Goal: Task Accomplishment & Management: Use online tool/utility

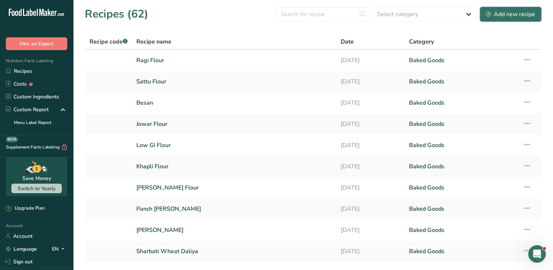
click at [520, 17] on div "Add new recipe" at bounding box center [510, 14] width 49 height 9
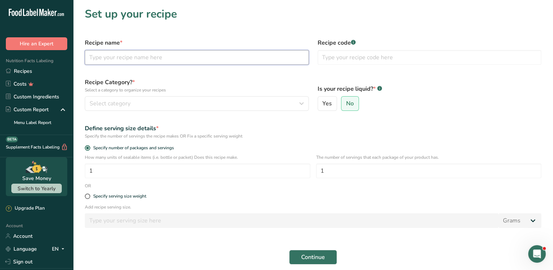
click at [156, 59] on input "text" at bounding box center [197, 57] width 224 height 15
type input "Banana Millet Pancake"
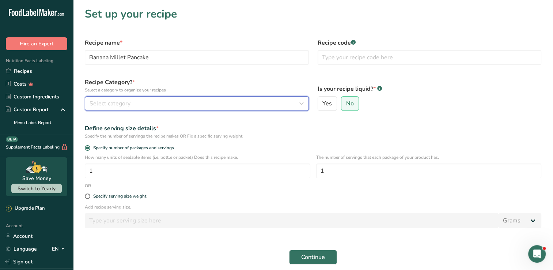
click at [95, 109] on button "Select category" at bounding box center [197, 103] width 224 height 15
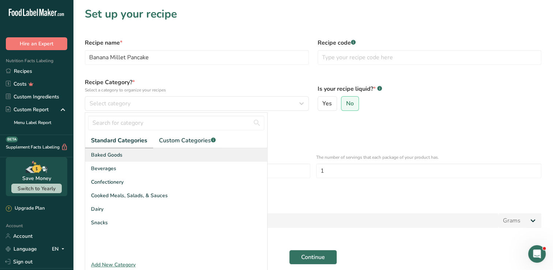
click at [100, 152] on span "Baked Goods" at bounding box center [106, 155] width 31 height 8
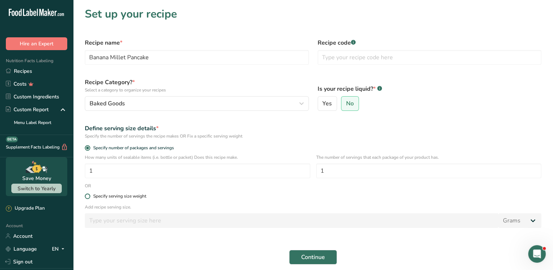
click at [95, 195] on div "Specify serving size weight" at bounding box center [119, 195] width 53 height 5
click at [90, 195] on input "Specify serving size weight" at bounding box center [87, 196] width 5 height 5
radio input "true"
radio input "false"
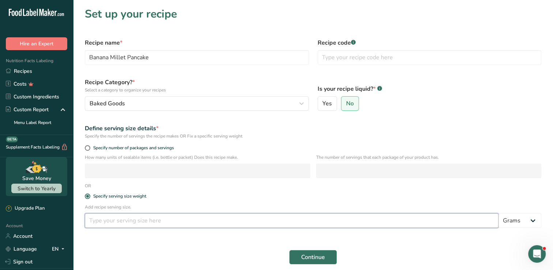
click at [110, 220] on input "number" at bounding box center [292, 220] width 414 height 15
type input "100"
click at [328, 252] on button "Continue" at bounding box center [313, 257] width 48 height 15
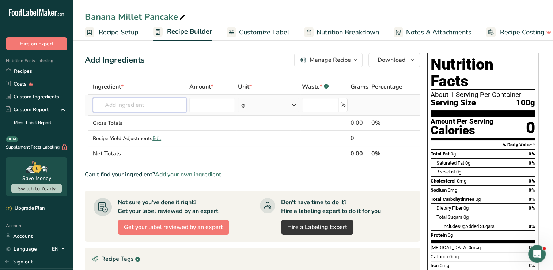
click at [133, 100] on input "text" at bounding box center [140, 105] width 94 height 15
type input "fotail millet"
click at [129, 116] on p "Foxtail millet" at bounding box center [117, 120] width 36 height 8
type input "Foxtail millet"
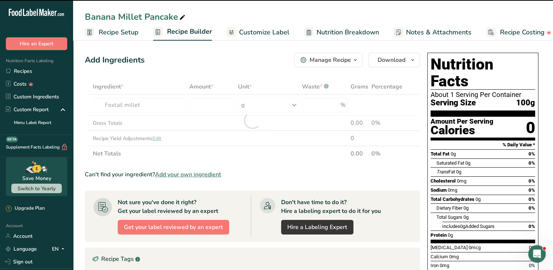
type input "0"
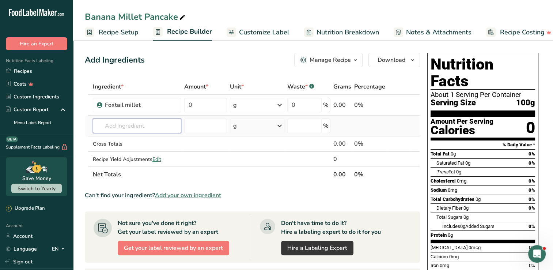
click at [124, 127] on input "text" at bounding box center [137, 125] width 88 height 15
type input "littile mikllet"
click at [128, 143] on p "Littile Millet" at bounding box center [116, 141] width 34 height 8
type input "Littile Millet"
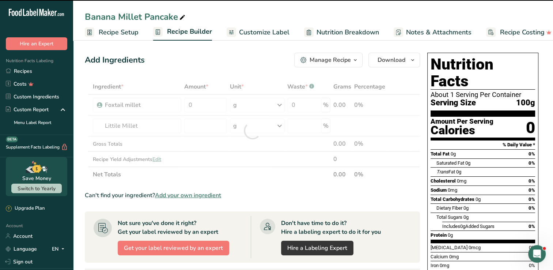
type input "0"
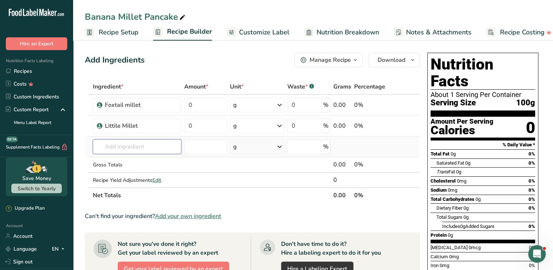
click at [97, 147] on input "text" at bounding box center [137, 146] width 88 height 15
type input "banana powder"
click at [129, 173] on div "Add your own ingredient" at bounding box center [137, 174] width 77 height 8
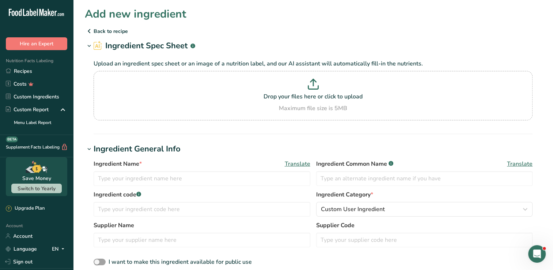
click at [92, 31] on icon at bounding box center [89, 30] width 9 height 13
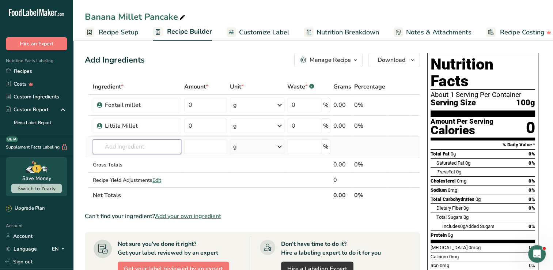
click at [144, 147] on input "text" at bounding box center [137, 146] width 88 height 15
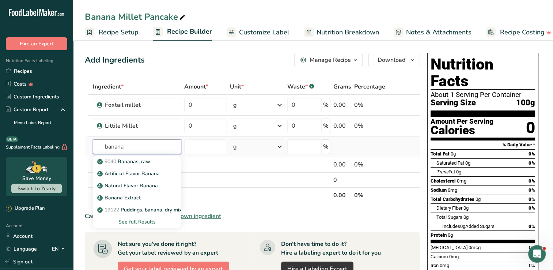
type input "banana"
click at [146, 219] on div "See full Results" at bounding box center [137, 222] width 77 height 8
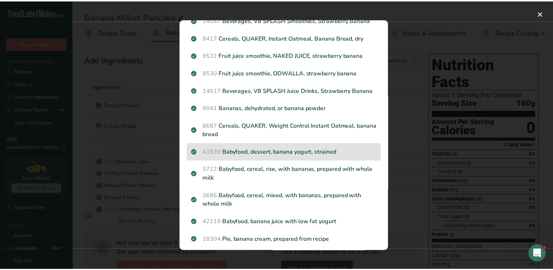
scroll to position [183, 0]
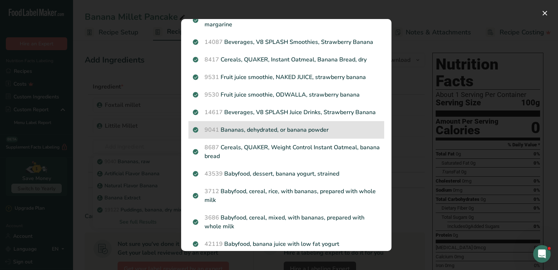
click at [309, 134] on p "9041 Bananas, dehydrated, or banana powder" at bounding box center [286, 129] width 187 height 9
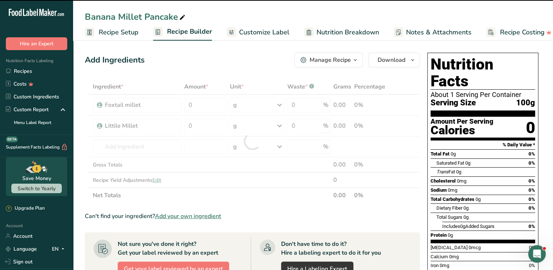
type input "0"
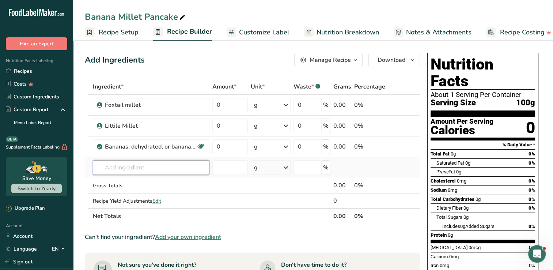
click at [195, 170] on input "text" at bounding box center [151, 167] width 117 height 15
type input "jaggery"
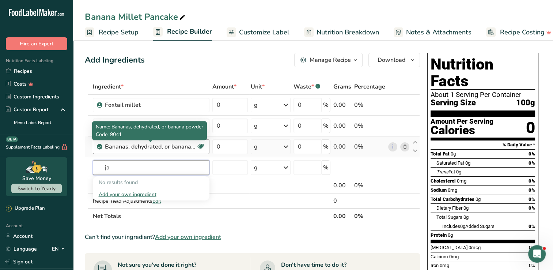
type input "j"
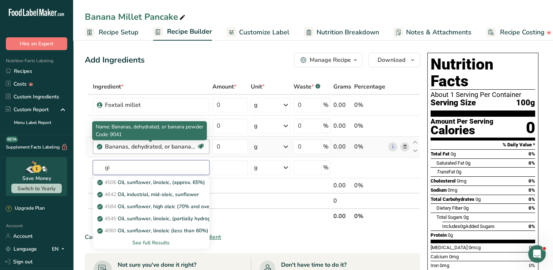
type input "g"
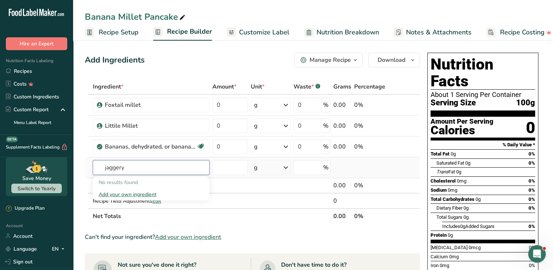
type input "jaggery"
click at [146, 192] on div "Add your own ingredient" at bounding box center [151, 194] width 105 height 8
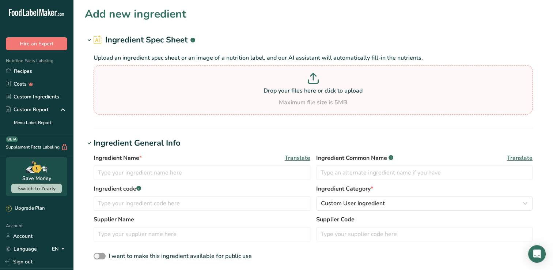
click at [273, 87] on p "Drop your files here or click to upload" at bounding box center [312, 90] width 435 height 9
click at [273, 87] on input "Drop your files here or click to upload Maximum file size is 5MB" at bounding box center [313, 89] width 439 height 49
type input "C:\fakepath\Jaggery_Nutrition_Full.pdf"
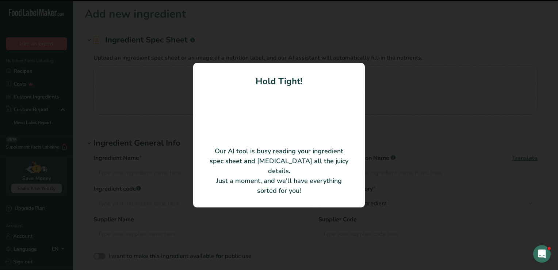
type input "Jaggery"
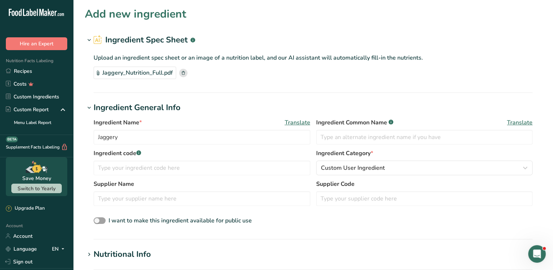
click at [272, 103] on h1 "Ingredient General Info" at bounding box center [313, 108] width 456 height 12
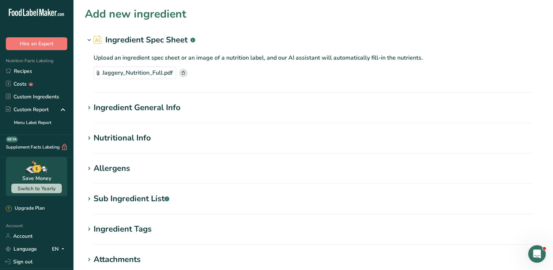
click at [147, 101] on section "Add new ingredient Ingredient Spec Sheet .a-a{fill:#347362;}.b-a{fill:#fff;} Up…" at bounding box center [313, 185] width 480 height 370
click at [145, 105] on div "Ingredient General Info" at bounding box center [137, 108] width 87 height 12
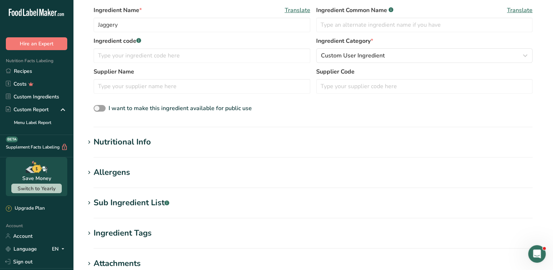
scroll to position [146, 0]
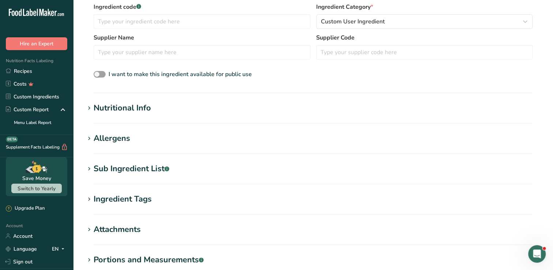
click at [119, 107] on div "Nutritional Info" at bounding box center [122, 108] width 57 height 12
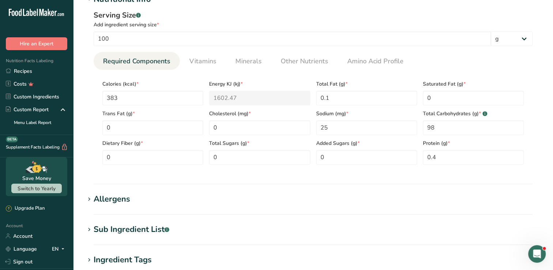
scroll to position [256, 0]
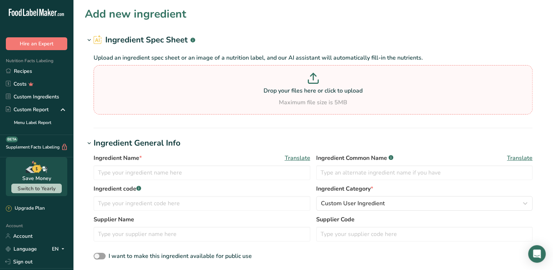
click at [290, 75] on p at bounding box center [312, 80] width 435 height 14
click at [290, 75] on input "Drop your files here or click to upload Maximum file size is 5MB" at bounding box center [313, 89] width 439 height 49
type input "C:\fakepath\Jaggery_Nutrition_Full.pdf"
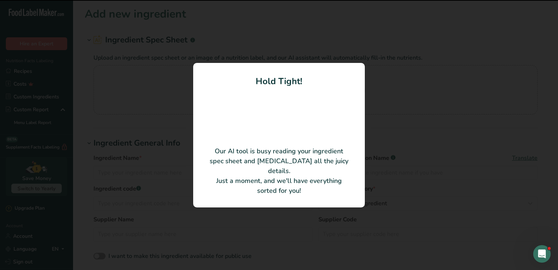
type input "Jaggery"
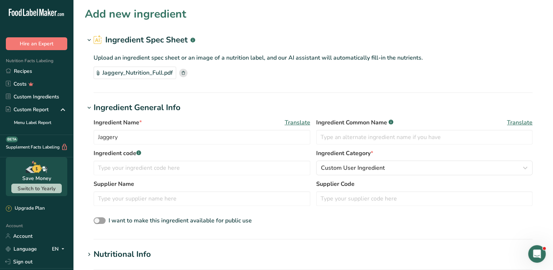
click at [314, 20] on div "Add new ingredient" at bounding box center [313, 14] width 456 height 16
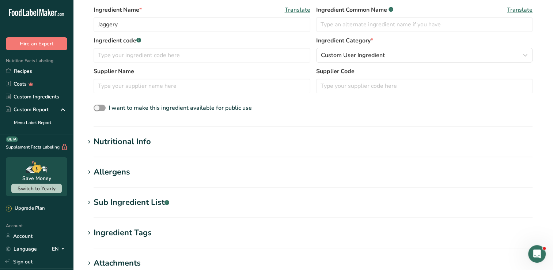
scroll to position [146, 0]
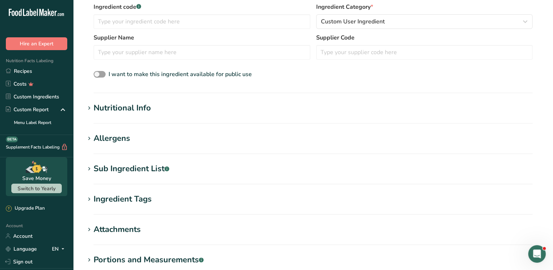
click at [98, 108] on div "Nutritional Info" at bounding box center [122, 108] width 57 height 12
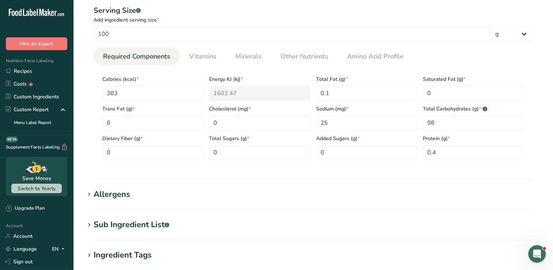
scroll to position [292, 0]
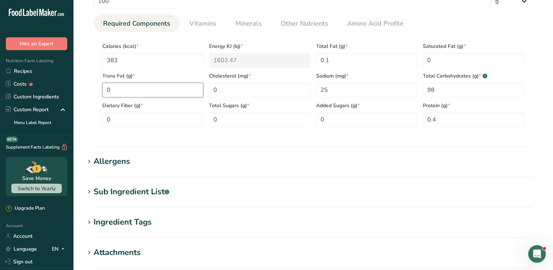
click at [121, 86] on Fat "0" at bounding box center [152, 90] width 101 height 15
click at [257, 116] on Sugars "0" at bounding box center [259, 119] width 101 height 15
type Sugars "83.5"
click at [350, 128] on section "Calories (kcal) * 383 Energy KJ (kj) * 1602.47 Total Fat (g) * 0.1 Saturated Fa…" at bounding box center [313, 82] width 439 height 100
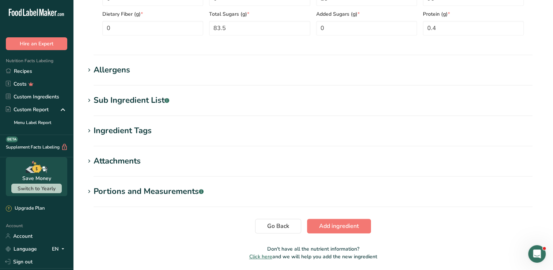
scroll to position [402, 0]
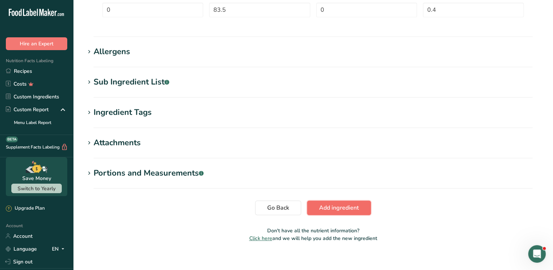
click at [355, 207] on span "Add ingredient" at bounding box center [339, 207] width 40 height 9
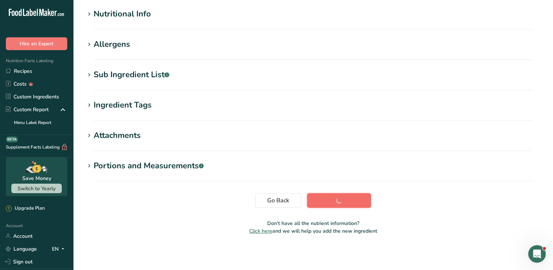
scroll to position [86, 0]
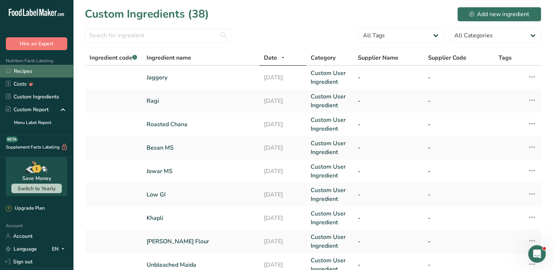
click at [39, 69] on link "Recipes" at bounding box center [36, 71] width 73 height 13
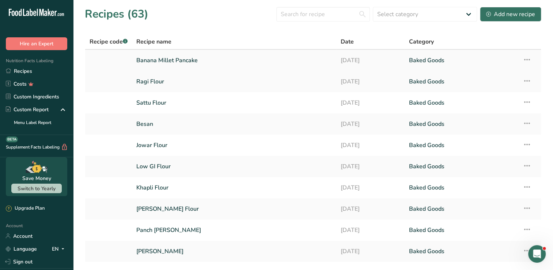
click at [168, 62] on link "Banana Millet Pancake" at bounding box center [233, 60] width 195 height 15
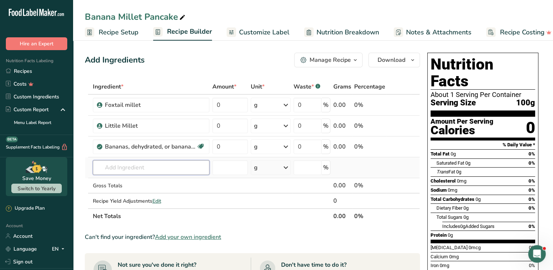
click at [132, 162] on input "text" at bounding box center [151, 167] width 117 height 15
type input "jagger"
click at [181, 183] on div "Jaggery" at bounding box center [145, 182] width 93 height 8
type input "Jaggery"
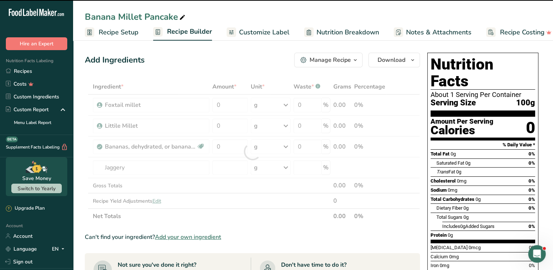
type input "0"
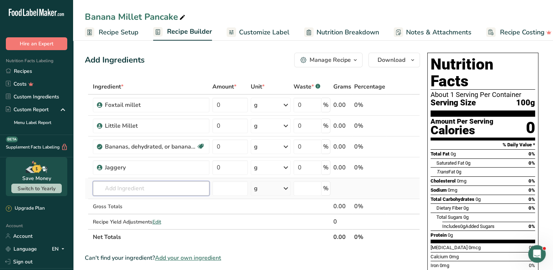
click at [132, 190] on input "text" at bounding box center [151, 188] width 117 height 15
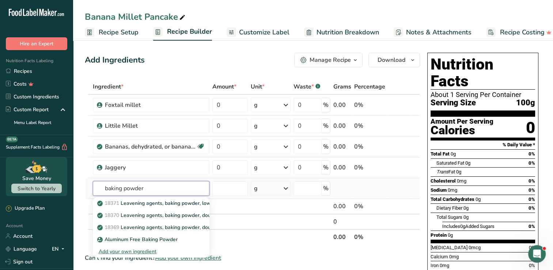
type input "baking powder"
click at [135, 251] on div "Add your own ingredient" at bounding box center [151, 251] width 105 height 8
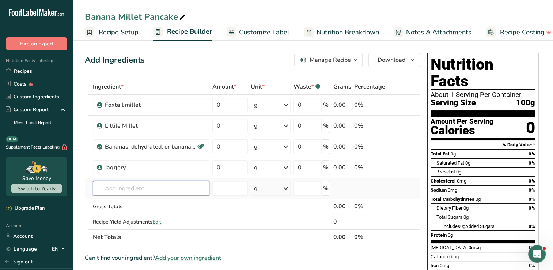
click at [137, 182] on input "text" at bounding box center [151, 188] width 117 height 15
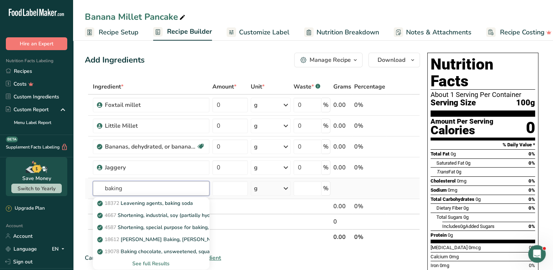
type input "baking"
click at [155, 264] on div "See full Results" at bounding box center [151, 263] width 105 height 8
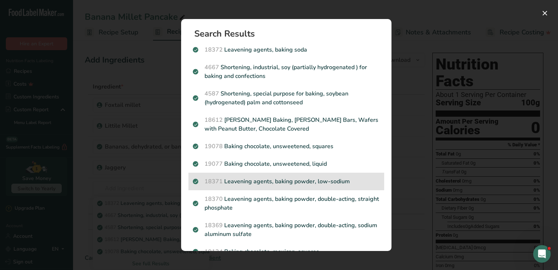
click at [290, 184] on p "18371 Leavening agents, baking powder, low-sodium" at bounding box center [286, 181] width 187 height 9
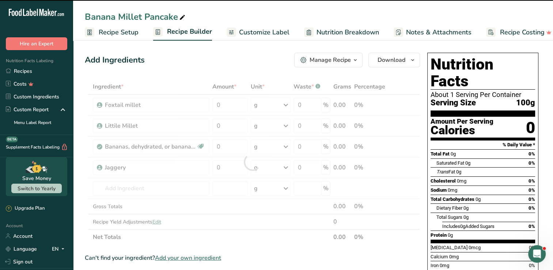
type input "0"
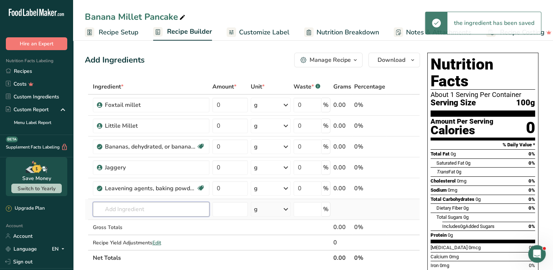
click at [137, 209] on input "text" at bounding box center [151, 209] width 117 height 15
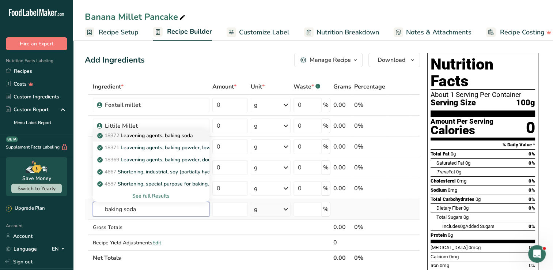
type input "baking soda"
click at [150, 134] on p "18372 Leavening agents, baking soda" at bounding box center [146, 136] width 94 height 8
type input "Leavening agents, baking soda"
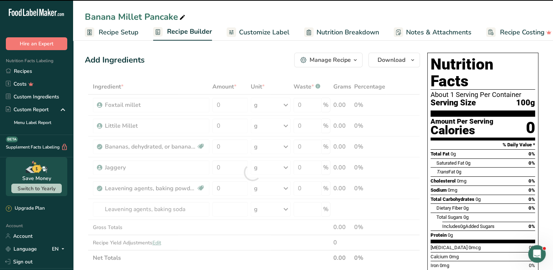
type input "0"
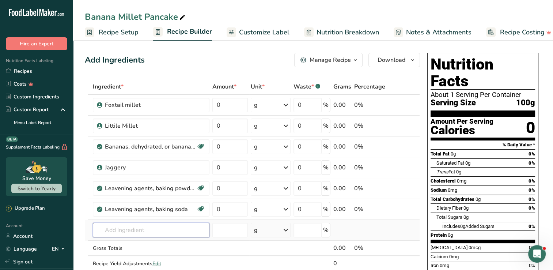
click at [162, 227] on input "text" at bounding box center [151, 230] width 117 height 15
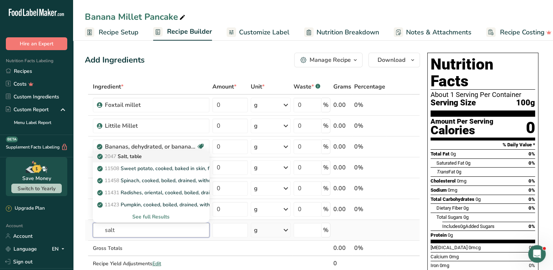
type input "salt"
click at [139, 157] on p "2047 Salt, table" at bounding box center [120, 156] width 43 height 8
type input "Salt, table"
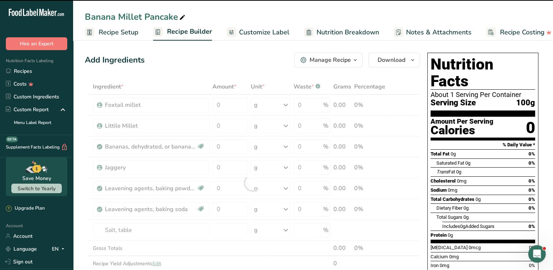
type input "0"
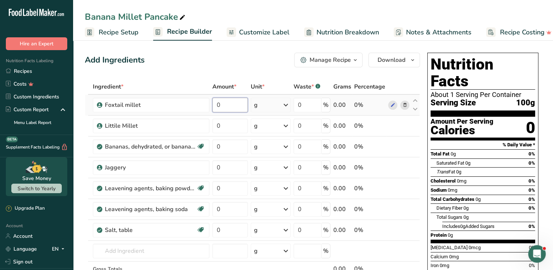
click at [240, 110] on input "0" at bounding box center [229, 105] width 35 height 15
type input "250"
click at [238, 128] on div "Ingredient * Amount * Unit * Waste * .a-a{fill:#347362;}.b-a{fill:#fff;} Grams …" at bounding box center [252, 193] width 335 height 228
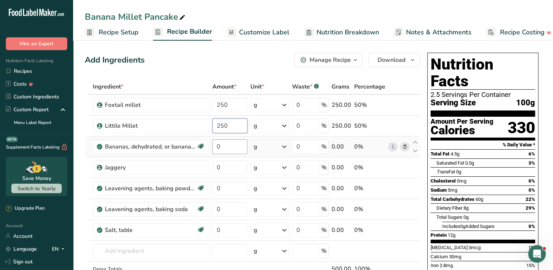
type input "250"
click at [229, 147] on div "Ingredient * Amount * Unit * Waste * .a-a{fill:#347362;}.b-a{fill:#fff;} Grams …" at bounding box center [252, 193] width 335 height 228
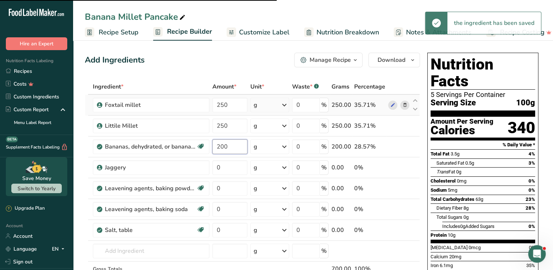
type input "0"
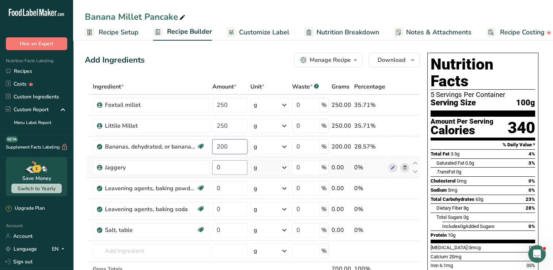
type input "200"
click at [229, 174] on div "Ingredient * Amount * Unit * Waste * .a-a{fill:#347362;}.b-a{fill:#fff;} Grams …" at bounding box center [252, 193] width 335 height 228
click at [228, 62] on div "Add Ingredients Manage Recipe Delete Recipe Duplicate Recipe Scale Recipe Save …" at bounding box center [252, 60] width 335 height 15
click at [234, 103] on input "250" at bounding box center [229, 105] width 35 height 15
type input "25"
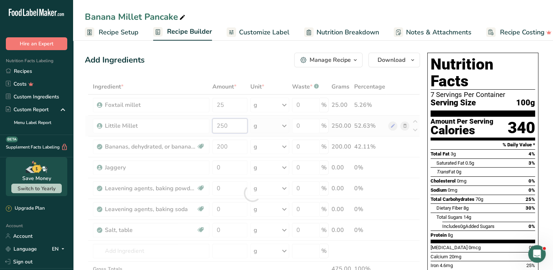
click at [232, 119] on div "Ingredient * Amount * Unit * Waste * .a-a{fill:#347362;}.b-a{fill:#fff;} Grams …" at bounding box center [252, 193] width 335 height 228
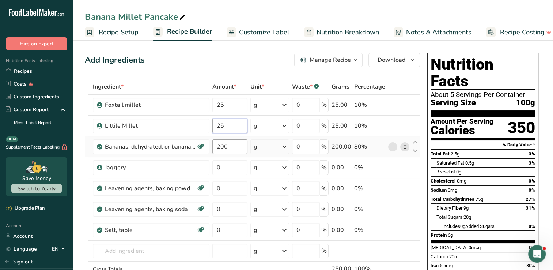
type input "25"
click at [229, 145] on div "Ingredient * Amount * Unit * Waste * .a-a{fill:#347362;}.b-a{fill:#fff;} Grams …" at bounding box center [252, 193] width 335 height 228
type input "20"
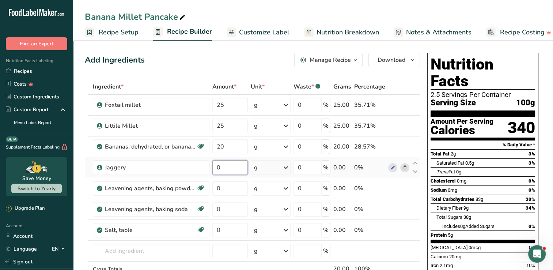
click at [226, 163] on div "Ingredient * Amount * Unit * Waste * .a-a{fill:#347362;}.b-a{fill:#fff;} Grams …" at bounding box center [252, 193] width 335 height 228
type input "20"
click at [224, 191] on div "Ingredient * Amount * Unit * Waste * .a-a{fill:#347362;}.b-a{fill:#fff;} Grams …" at bounding box center [252, 193] width 335 height 228
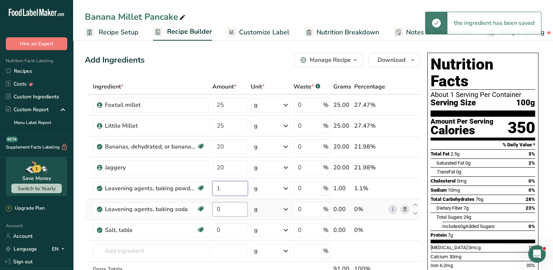
type input "1"
click at [231, 213] on div "Ingredient * Amount * Unit * Waste * .a-a{fill:#347362;}.b-a{fill:#fff;} Grams …" at bounding box center [252, 193] width 335 height 228
type input "5"
click at [236, 223] on div "Ingredient * Amount * Unit * Waste * .a-a{fill:#347362;}.b-a{fill:#fff;} Grams …" at bounding box center [252, 193] width 335 height 228
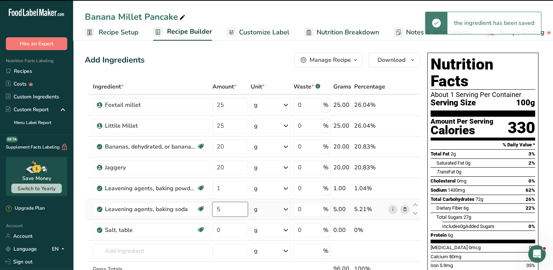
click at [227, 214] on div "Ingredient * Amount * Unit * Waste * .a-a{fill:#347362;}.b-a{fill:#fff;} Grams …" at bounding box center [252, 193] width 335 height 228
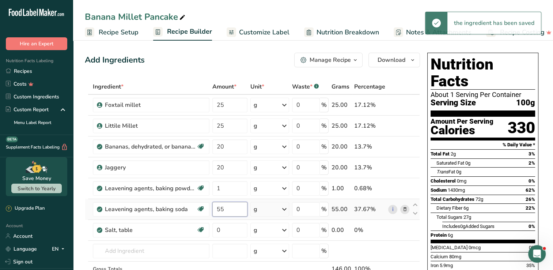
type input "5"
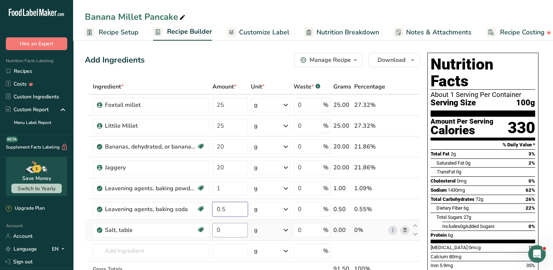
type input "0.5"
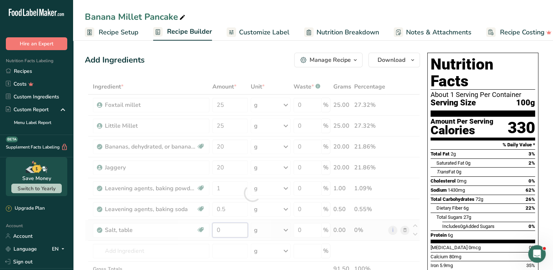
click at [232, 225] on div "Ingredient * Amount * Unit * Waste * .a-a{fill:#347362;}.b-a{fill:#fff;} Grams …" at bounding box center [252, 193] width 335 height 228
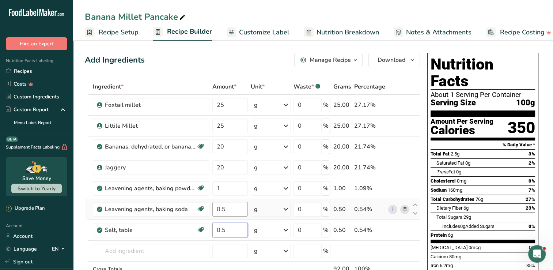
type input "0.5"
click at [231, 207] on div "Ingredient * Amount * Unit * Waste * .a-a{fill:#347362;}.b-a{fill:#fff;} Grams …" at bounding box center [252, 193] width 335 height 228
click at [274, 27] on link "Customize Label" at bounding box center [258, 32] width 63 height 16
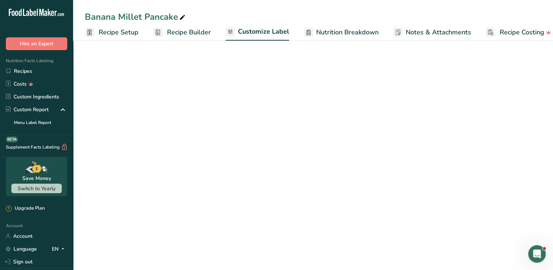
scroll to position [0, 10]
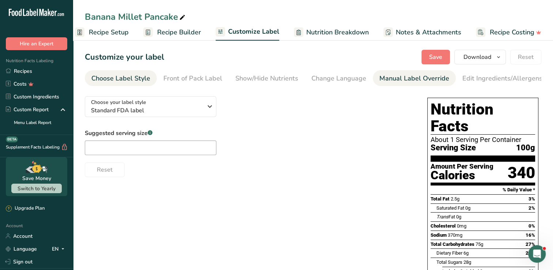
click at [373, 77] on li "Manual Label Override" at bounding box center [414, 78] width 83 height 16
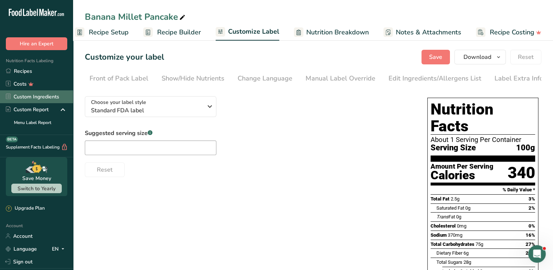
scroll to position [0, 75]
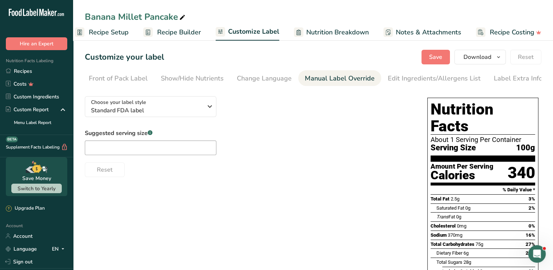
click at [317, 79] on div "Manual Label Override" at bounding box center [340, 78] width 70 height 10
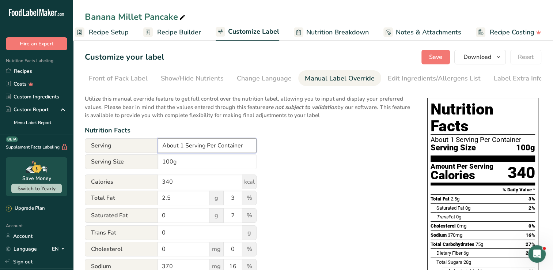
click at [174, 149] on input "About 1 Serving Per Container" at bounding box center [207, 145] width 99 height 15
paste input "‎"
type input "‎"
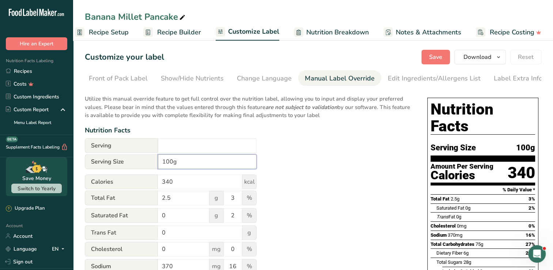
click at [234, 167] on input "100g" at bounding box center [207, 161] width 99 height 15
click at [320, 124] on div "Utilize this manual override feature to get full control over the nutrition lab…" at bounding box center [249, 269] width 328 height 358
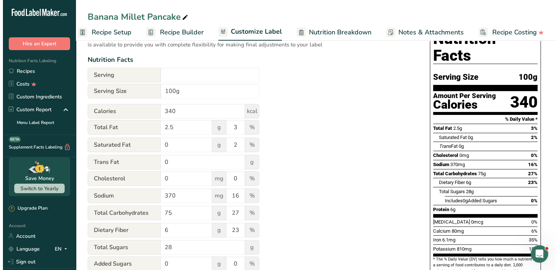
scroll to position [73, 0]
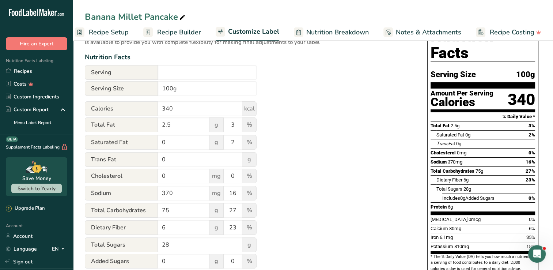
click at [355, 30] on span "Nutrition Breakdown" at bounding box center [337, 32] width 62 height 10
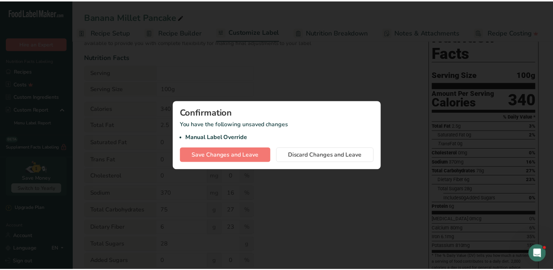
scroll to position [0, 4]
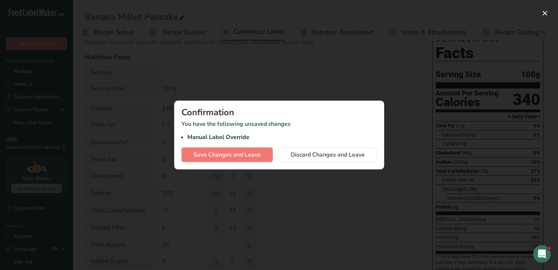
click at [254, 64] on div at bounding box center [279, 135] width 558 height 270
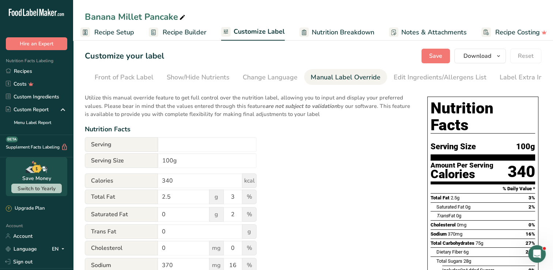
scroll to position [0, 0]
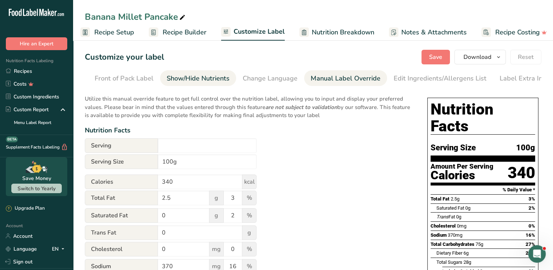
click at [200, 78] on div "Show/Hide Nutrients" at bounding box center [198, 78] width 63 height 10
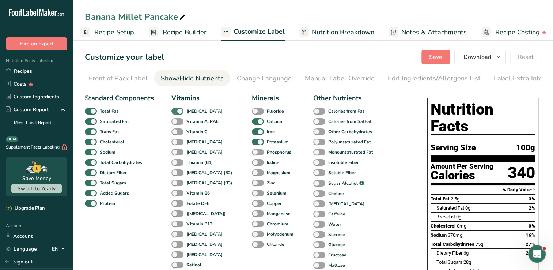
click at [179, 111] on span at bounding box center [177, 111] width 12 height 7
click at [176, 111] on input "[MEDICAL_DATA]" at bounding box center [173, 111] width 5 height 5
checkbox input "false"
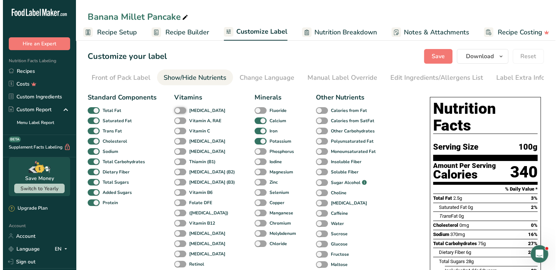
scroll to position [0, 0]
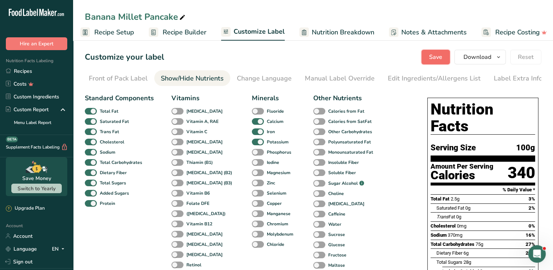
click at [442, 59] on span "Save" at bounding box center [435, 57] width 13 height 9
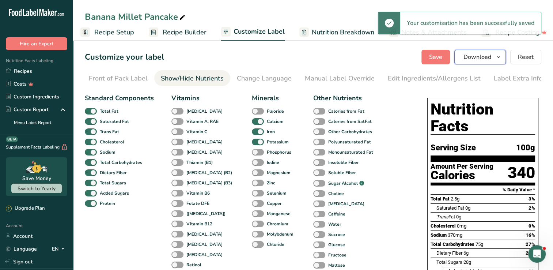
click at [470, 62] on button "Download" at bounding box center [480, 57] width 52 height 15
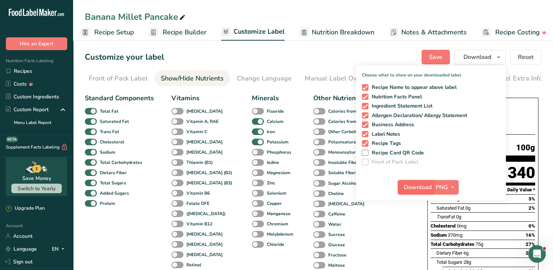
click at [426, 186] on span "Download" at bounding box center [418, 187] width 28 height 9
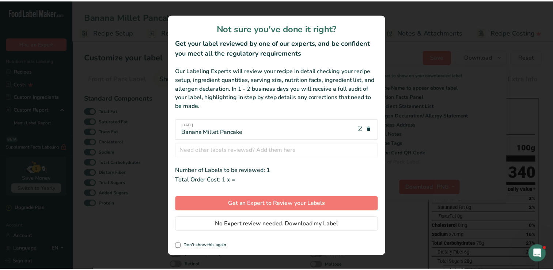
scroll to position [0, 69]
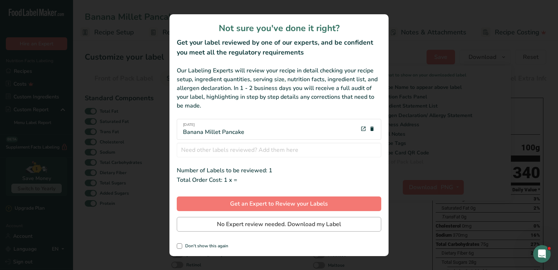
click at [289, 220] on div "Not sure you've done it right? Get your label reviewed by one of our experts, a…" at bounding box center [279, 135] width 219 height 242
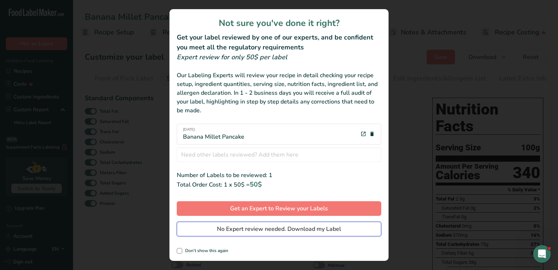
click at [287, 224] on span "No Expert review needed. Download my Label" at bounding box center [279, 228] width 124 height 9
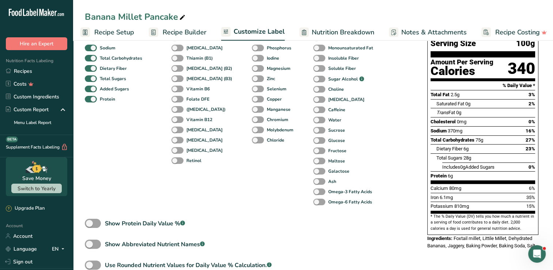
scroll to position [110, 0]
